Goal: Browse casually: Explore the website without a specific task or goal

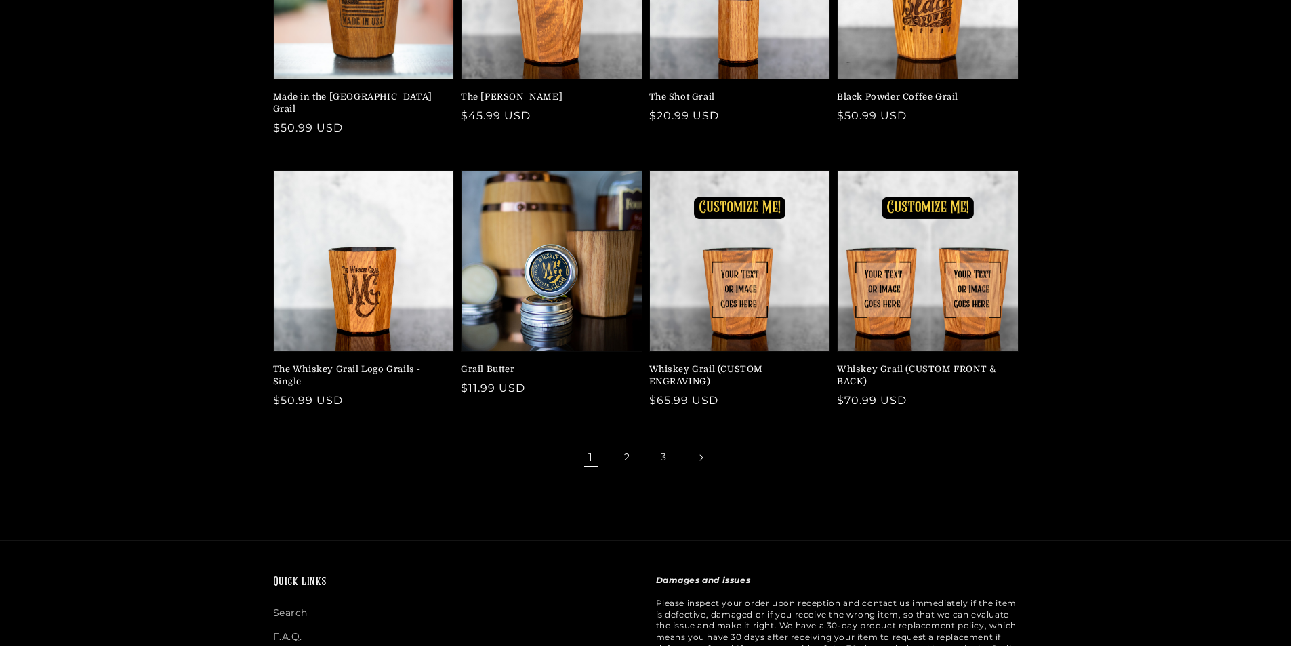
scroll to position [271, 0]
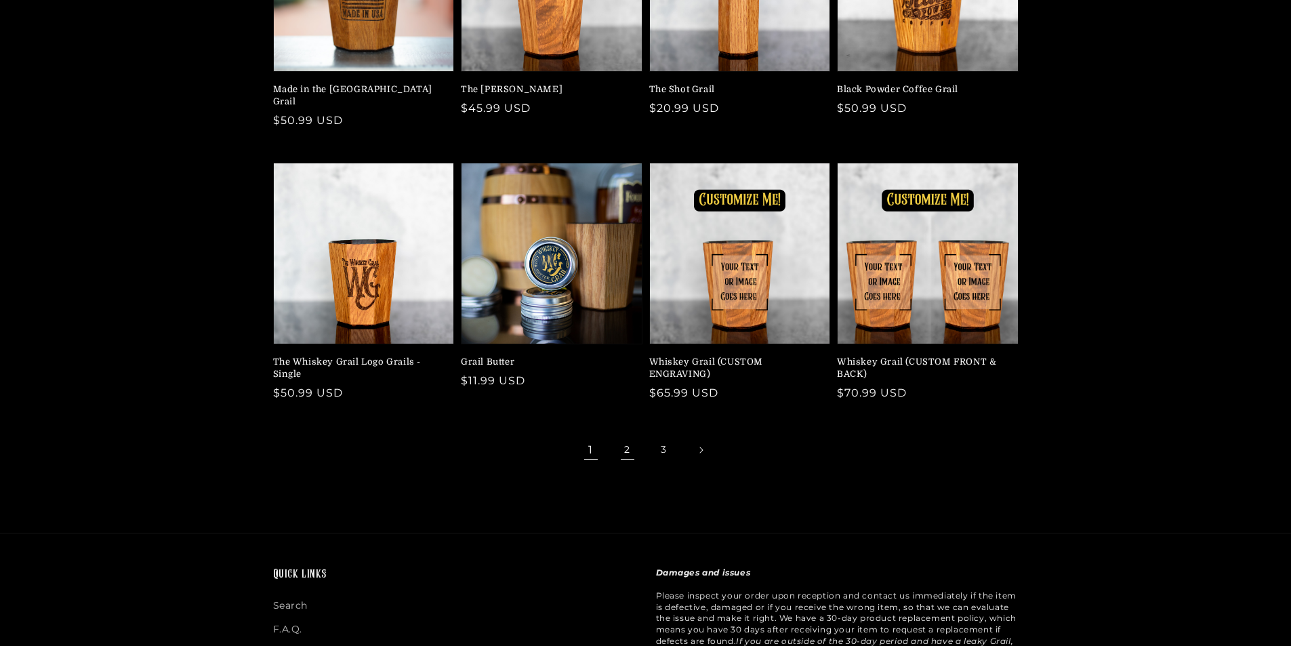
click at [630, 436] on link "2" at bounding box center [628, 450] width 30 height 30
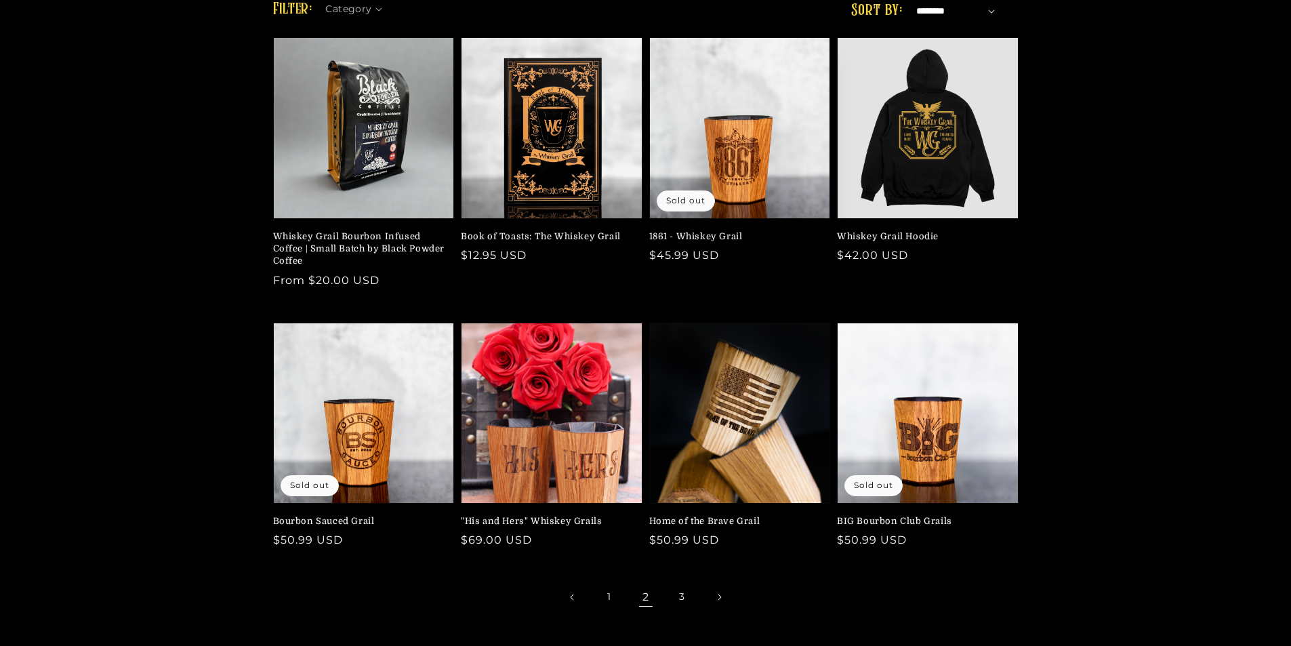
scroll to position [407, 0]
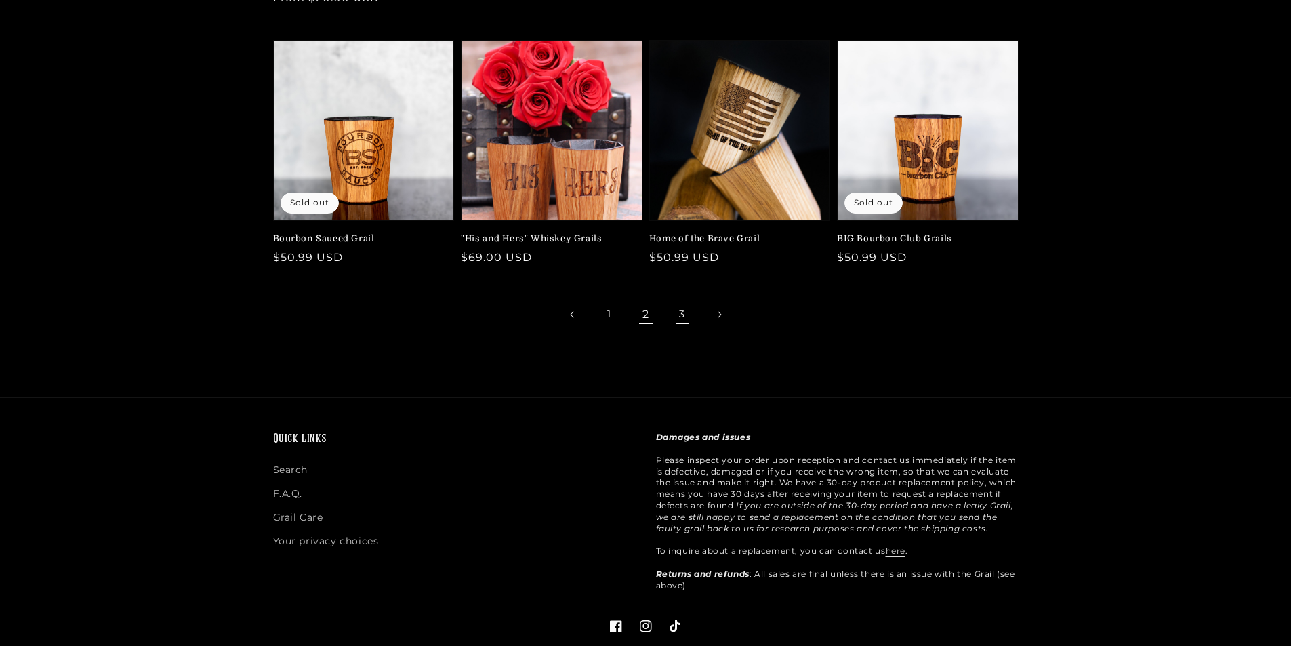
click at [676, 313] on link "3" at bounding box center [682, 315] width 30 height 30
